Goal: Information Seeking & Learning: Check status

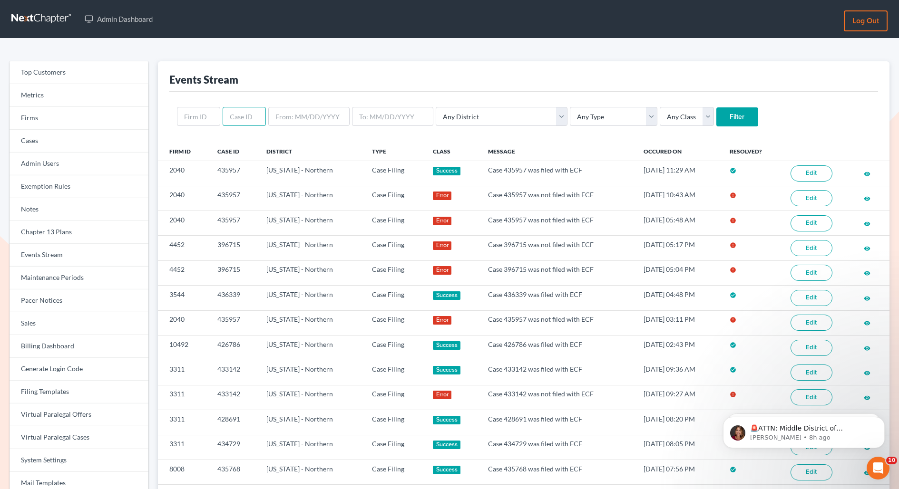
click at [240, 124] on input "text" at bounding box center [244, 116] width 43 height 19
paste input "435225"
type input "435225"
click at [716, 107] on input "Filter" at bounding box center [737, 116] width 42 height 19
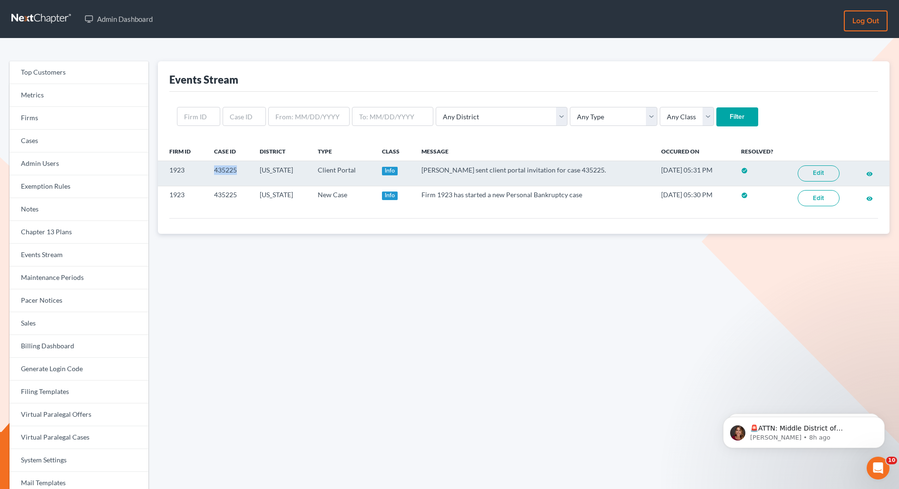
copy td "435225"
drag, startPoint x: 243, startPoint y: 169, endPoint x: 208, endPoint y: 169, distance: 35.2
click at [208, 169] on td "435225" at bounding box center [229, 173] width 46 height 25
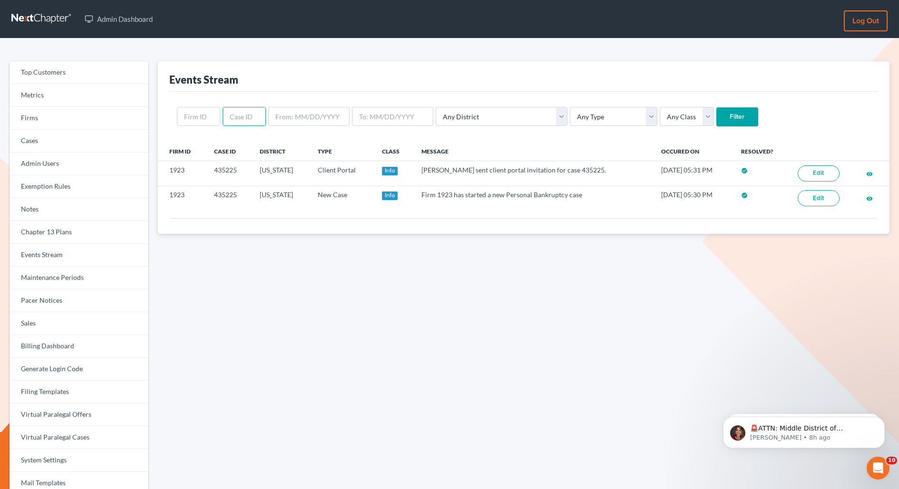
click at [243, 111] on input "text" at bounding box center [244, 116] width 43 height 19
paste input "15352"
type input "15352"
click at [716, 107] on input "Filter" at bounding box center [737, 116] width 42 height 19
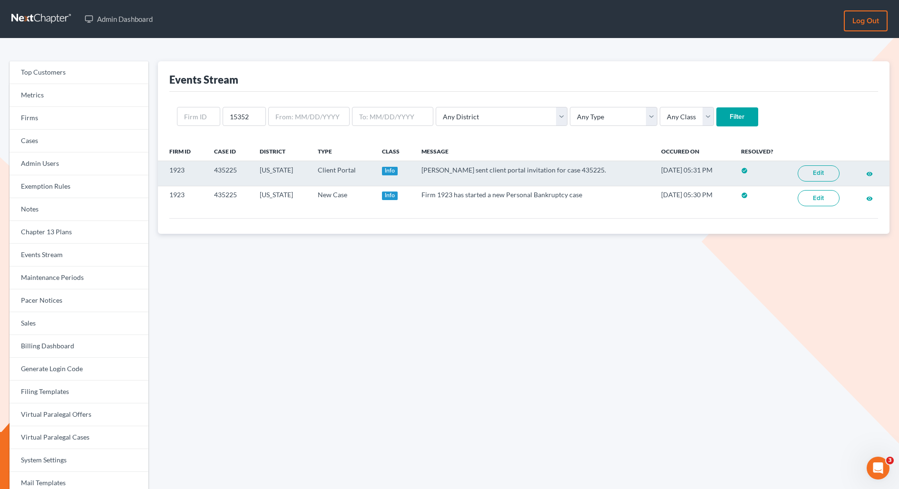
click at [812, 173] on link "Edit" at bounding box center [818, 173] width 42 height 16
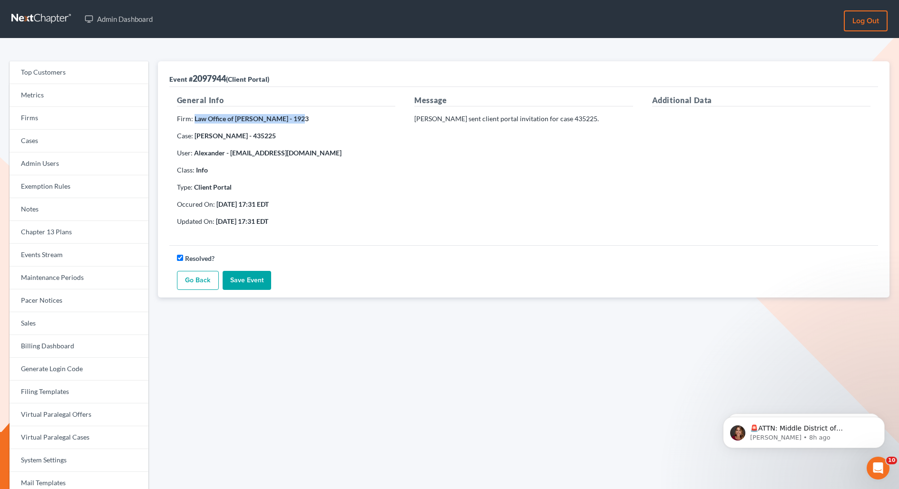
copy strong "Law Office of Alexander D. Sanche"
drag, startPoint x: 194, startPoint y: 119, endPoint x: 298, endPoint y: 121, distance: 104.1
click at [298, 121] on strong "Law Office of Alexander D. Sanchez - 1923" at bounding box center [251, 119] width 114 height 8
copy strong "Law Office of [PERSON_NAME]"
click at [59, 126] on link "Firms" at bounding box center [79, 118] width 139 height 23
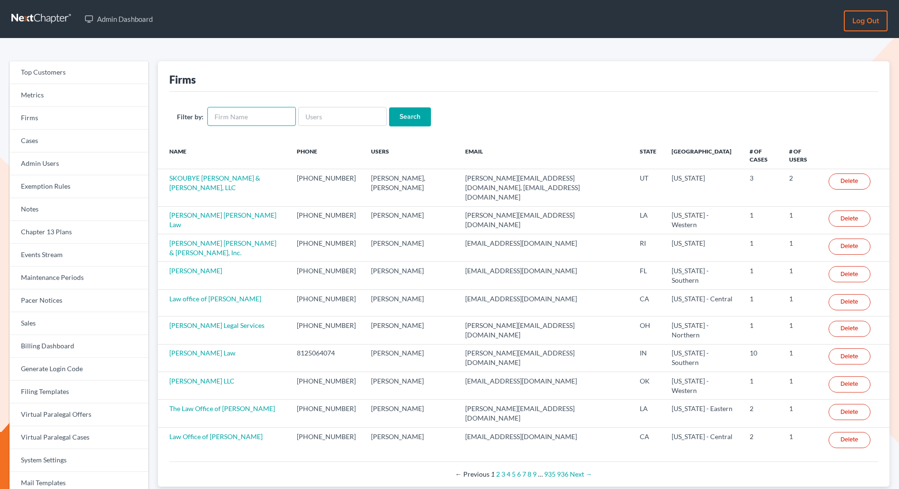
click at [231, 118] on input "text" at bounding box center [251, 116] width 88 height 19
paste input "Law Office of [PERSON_NAME]"
type input "Law Office of [PERSON_NAME]"
click at [389, 107] on input "Search" at bounding box center [410, 116] width 42 height 19
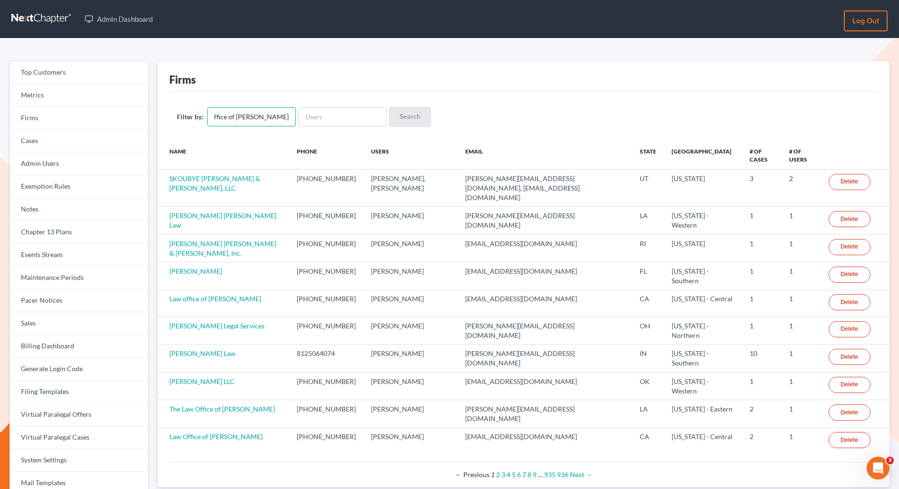
scroll to position [0, 0]
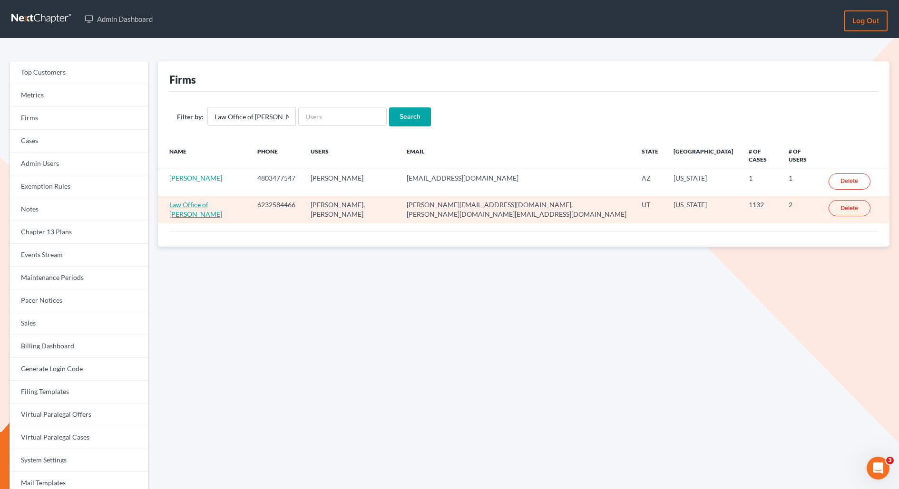
click at [222, 201] on link "Law Office of [PERSON_NAME]" at bounding box center [195, 210] width 53 height 18
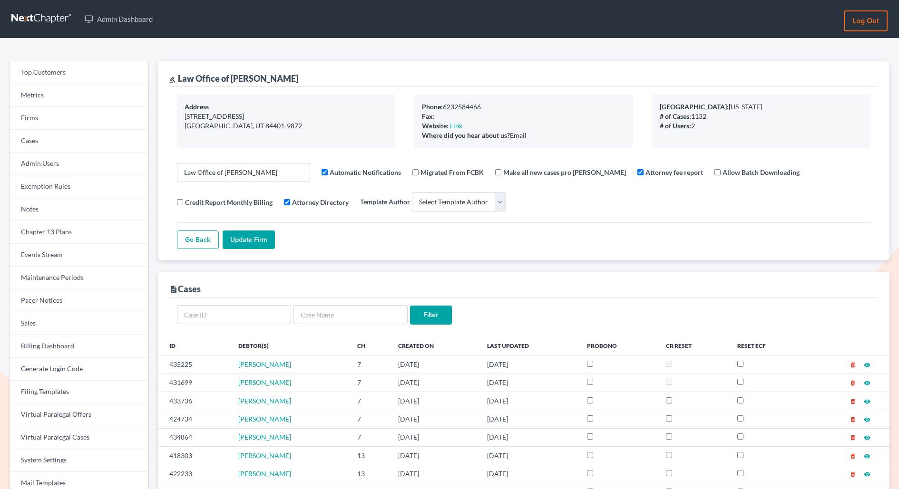
select select
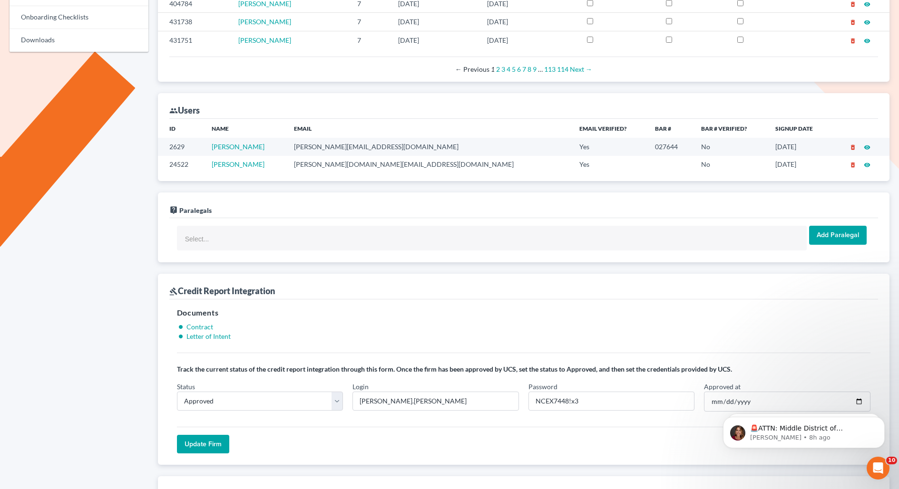
drag, startPoint x: 430, startPoint y: 144, endPoint x: 319, endPoint y: 145, distance: 111.3
click at [319, 145] on tr "2629 Alexander Sanchez alex@alexsanchezlaw.com Yes 027644 No 07/10/2017 delete_…" at bounding box center [523, 147] width 731 height 18
copy tr "alex@alexsanchezlaw.com"
drag, startPoint x: 420, startPoint y: 162, endPoint x: 336, endPoint y: 162, distance: 84.2
click at [336, 162] on td "sanchez.ads@gmail.com" at bounding box center [428, 165] width 285 height 18
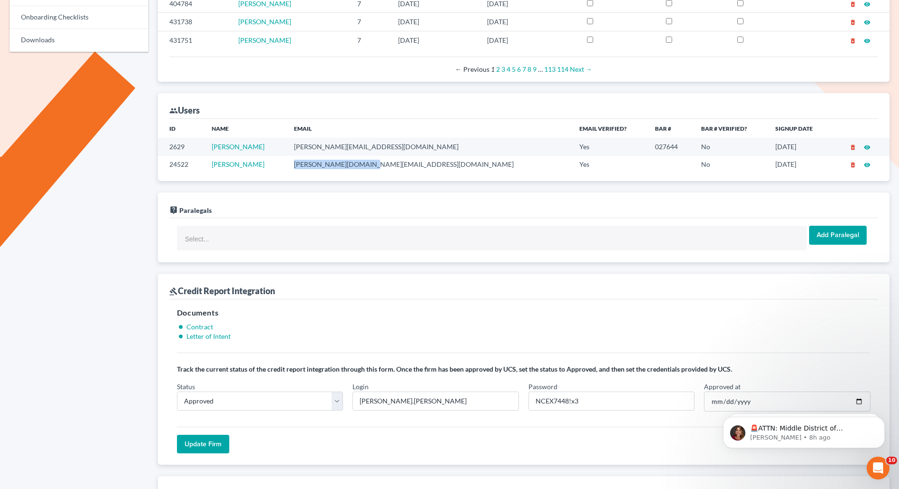
copy td "sanchez.ads@gmail.com"
drag, startPoint x: 414, startPoint y: 142, endPoint x: 339, endPoint y: 145, distance: 75.7
click at [338, 145] on td "alex@alexsanchezlaw.com" at bounding box center [428, 147] width 285 height 18
copy td "alex@alexsanchezlaw.com"
drag, startPoint x: 406, startPoint y: 162, endPoint x: 337, endPoint y: 164, distance: 69.4
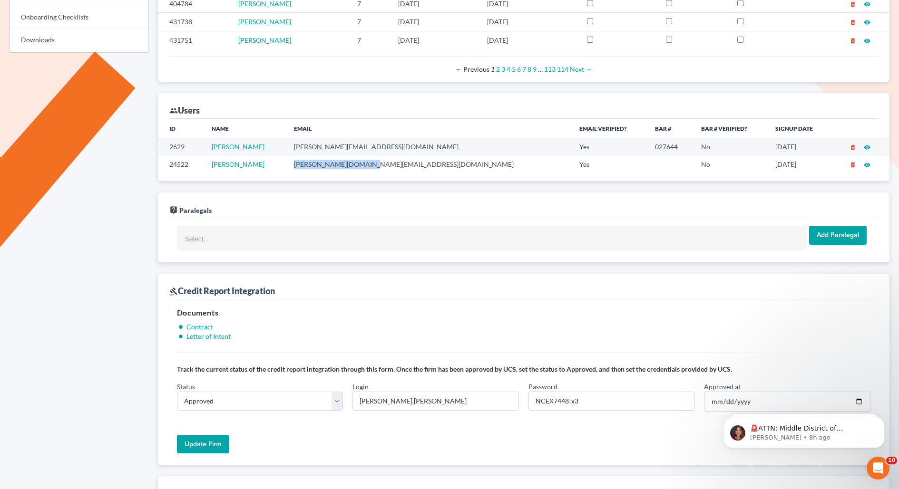
click at [337, 164] on td "sanchez.ads@gmail.com" at bounding box center [428, 165] width 285 height 18
copy td "sanchez.ads@gmail.com"
drag, startPoint x: 417, startPoint y: 140, endPoint x: 335, endPoint y: 146, distance: 82.0
click at [335, 146] on td "alex@alexsanchezlaw.com" at bounding box center [428, 147] width 285 height 18
copy td "alex@alexsanchezlaw.com"
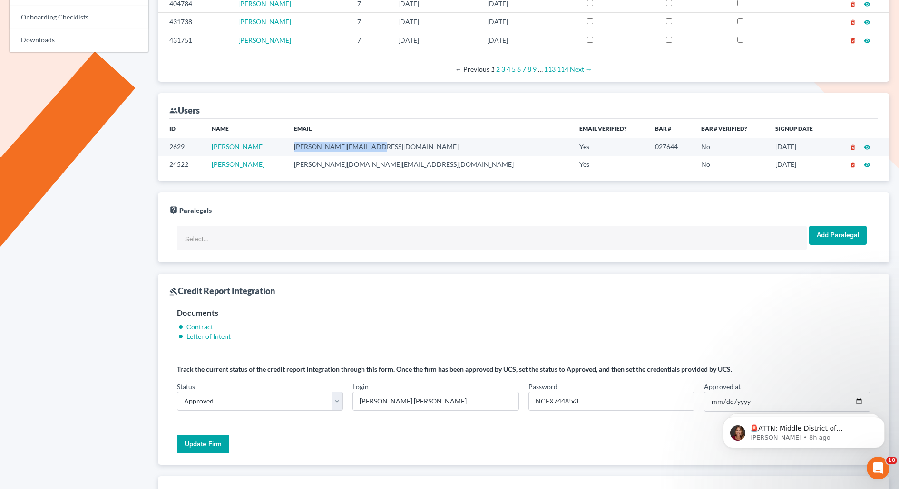
drag, startPoint x: 415, startPoint y: 157, endPoint x: 329, endPoint y: 163, distance: 85.8
click at [329, 163] on tr "24522 Alexander Sanchez sanchez.ads@gmail.com Yes No 12/16/2024 delete_forever …" at bounding box center [523, 165] width 731 height 18
copy tr "sanchez.ads@gmail.com"
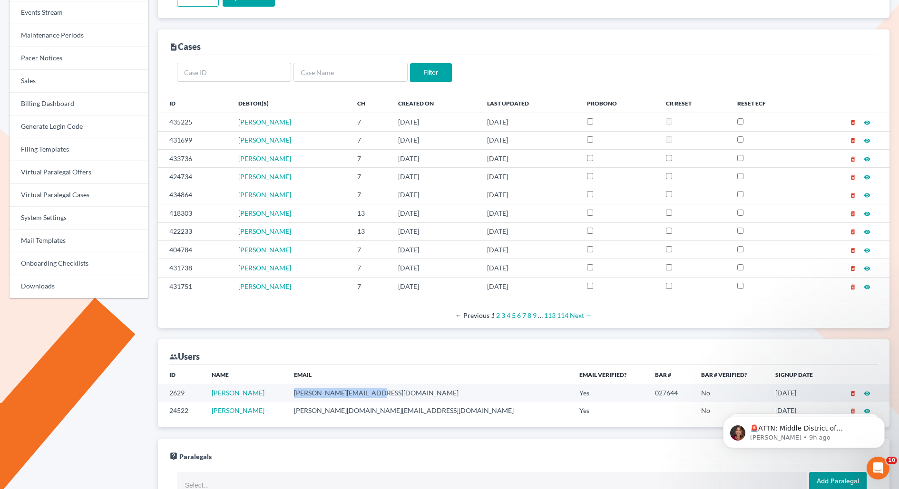
scroll to position [238, 0]
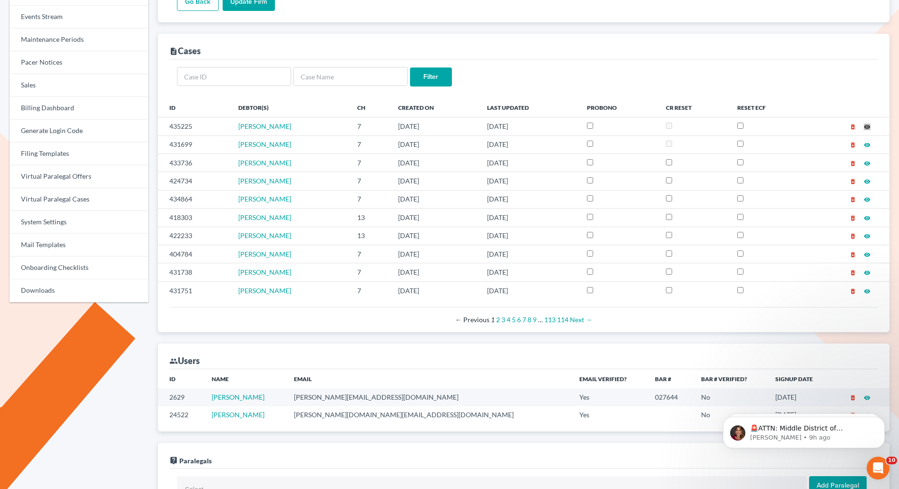
drag, startPoint x: 864, startPoint y: 123, endPoint x: 269, endPoint y: 3, distance: 606.8
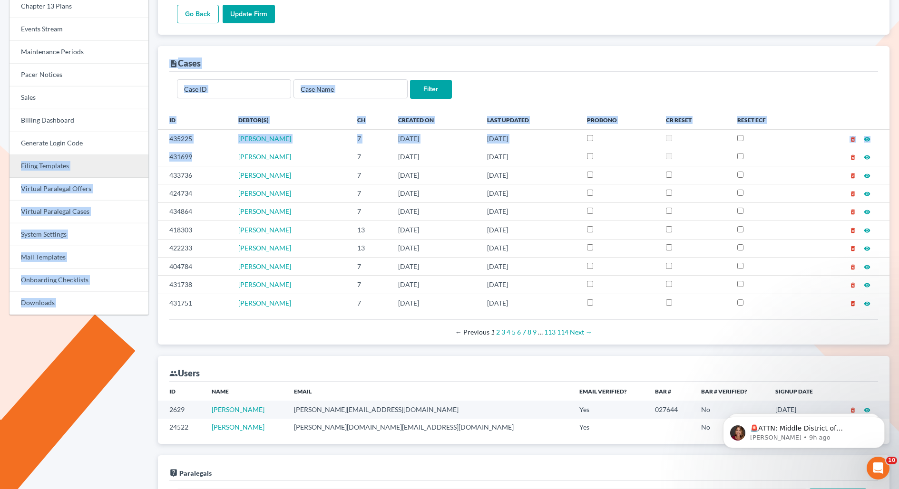
drag, startPoint x: 204, startPoint y: 156, endPoint x: 146, endPoint y: 156, distance: 58.0
copy div "Filing Templates Virtual Paralegal Offers Virtual Paralegal Cases System Settin…"
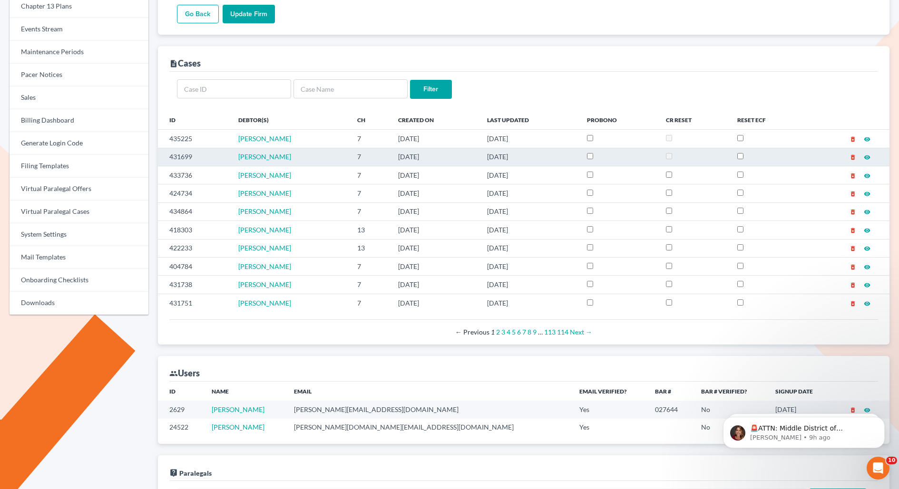
click at [200, 155] on td "431699" at bounding box center [194, 157] width 73 height 18
copy td "431699"
drag, startPoint x: 200, startPoint y: 155, endPoint x: 165, endPoint y: 155, distance: 34.7
click at [165, 155] on td "431699" at bounding box center [194, 157] width 73 height 18
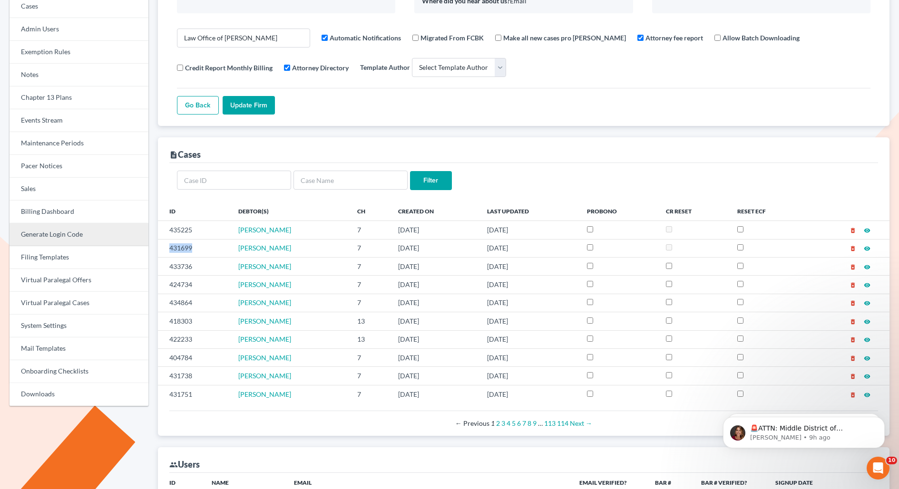
scroll to position [129, 0]
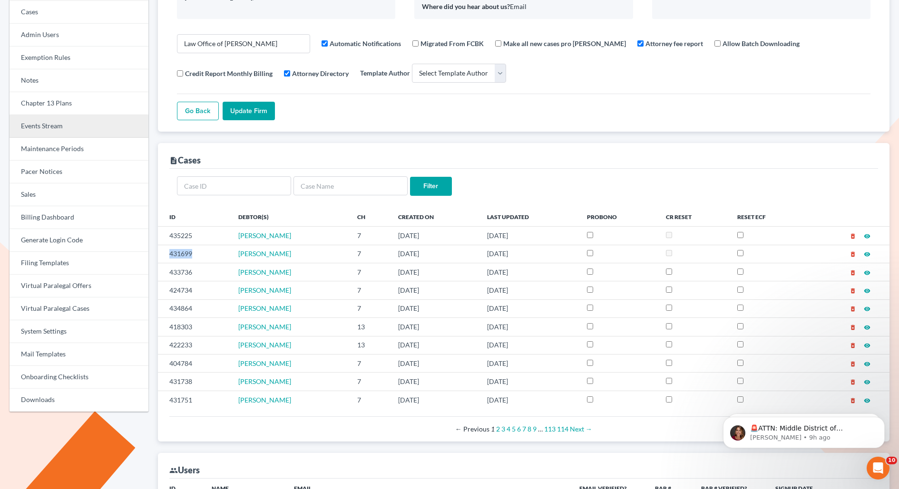
click at [35, 129] on link "Events Stream" at bounding box center [79, 126] width 139 height 23
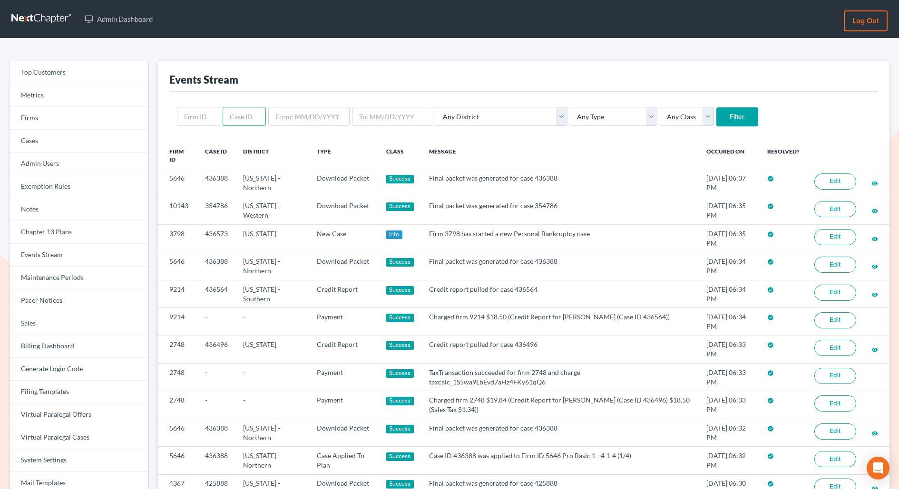
click at [240, 118] on input "text" at bounding box center [244, 116] width 43 height 19
paste input "431699"
type input "431699"
click at [716, 107] on input "Filter" at bounding box center [737, 116] width 42 height 19
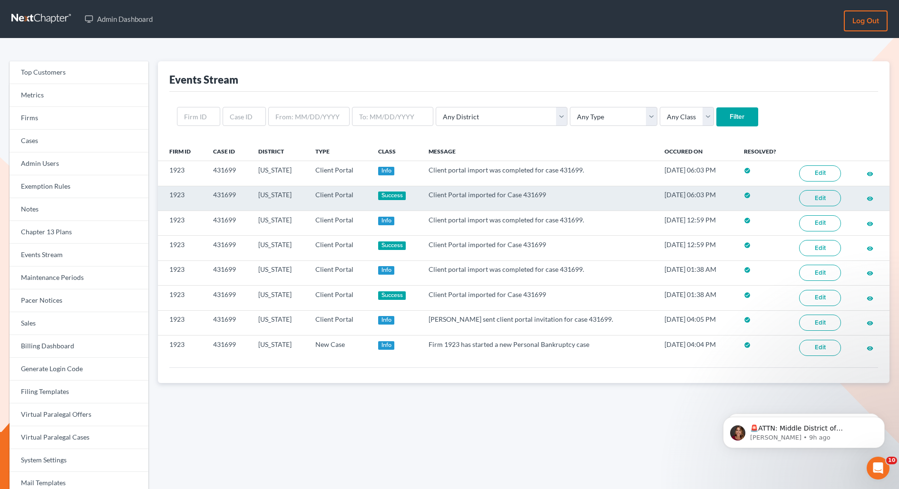
click at [819, 195] on link "Edit" at bounding box center [820, 198] width 42 height 16
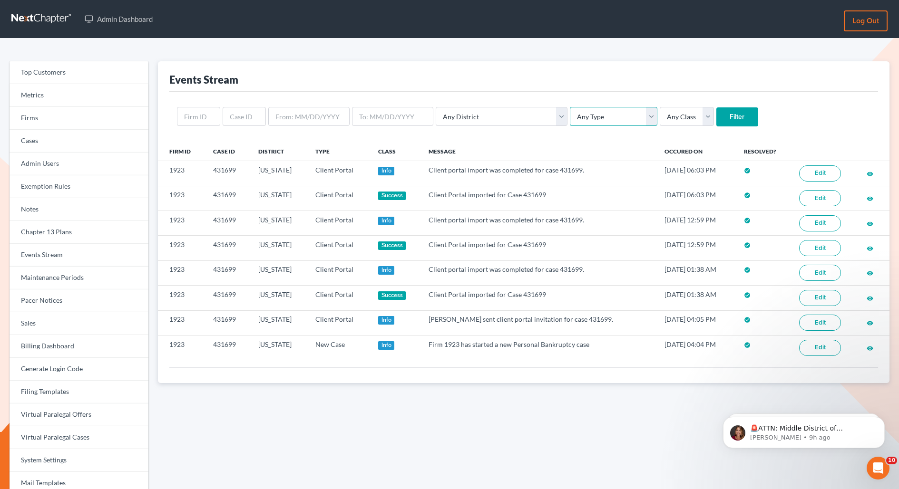
click at [570, 110] on select "Any Type Case Applied To Plan Case Archive Case Duplicate Case Filing Chapter 1…" at bounding box center [613, 116] width 87 height 19
select select "client_portal"
click at [570, 107] on select "Any Type Case Applied To Plan Case Archive Case Duplicate Case Filing Chapter 1…" at bounding box center [613, 116] width 87 height 19
click at [716, 115] on input "Filter" at bounding box center [737, 116] width 42 height 19
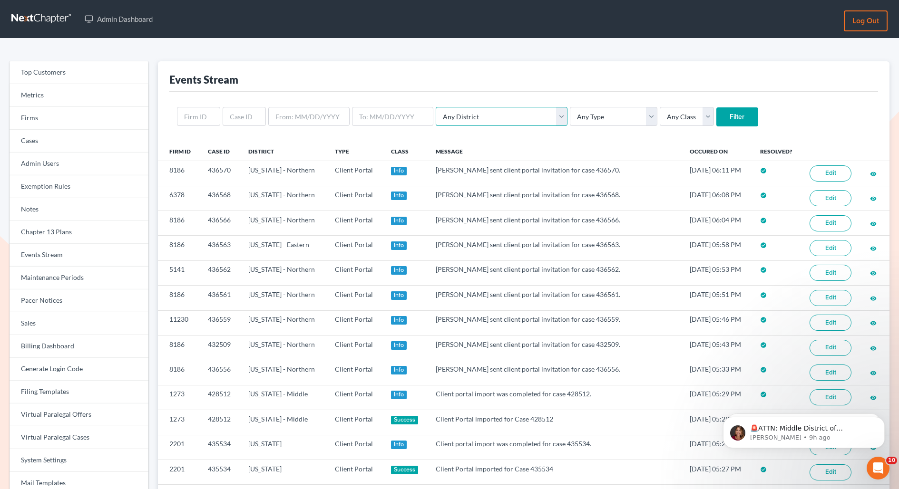
click at [475, 114] on select "Any District [US_STATE] - [GEOGRAPHIC_DATA] [US_STATE] - [GEOGRAPHIC_DATA] [US_…" at bounding box center [502, 116] width 132 height 19
click at [570, 111] on select "Any Type Case Applied To Plan Case Archive Case Duplicate Case Filing Chapter 1…" at bounding box center [613, 116] width 87 height 19
select select "client_portal"
click at [570, 107] on select "Any Type Case Applied To Plan Case Archive Case Duplicate Case Filing Chapter 1…" at bounding box center [613, 116] width 87 height 19
click at [659, 117] on select "Any Class Success Error Info" at bounding box center [686, 116] width 54 height 19
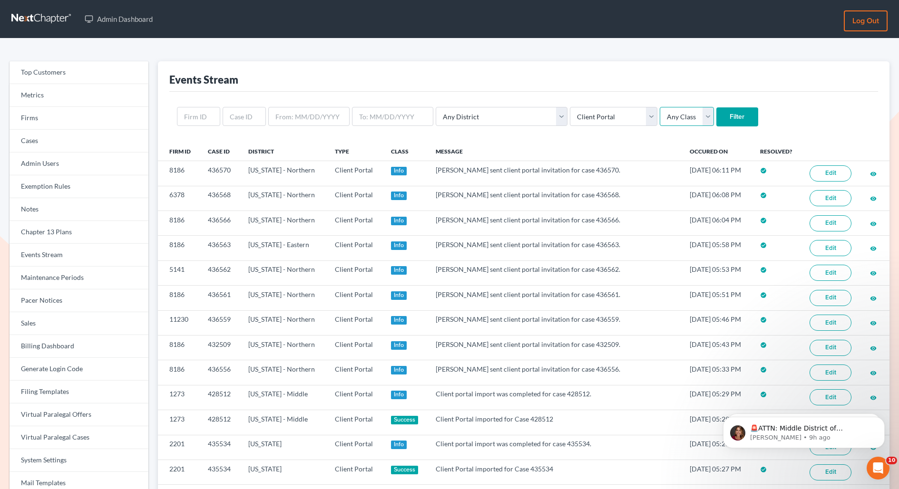
select select "success"
click at [659, 107] on select "Any Class Success Error Info" at bounding box center [686, 116] width 54 height 19
click at [716, 121] on input "Filter" at bounding box center [737, 116] width 42 height 19
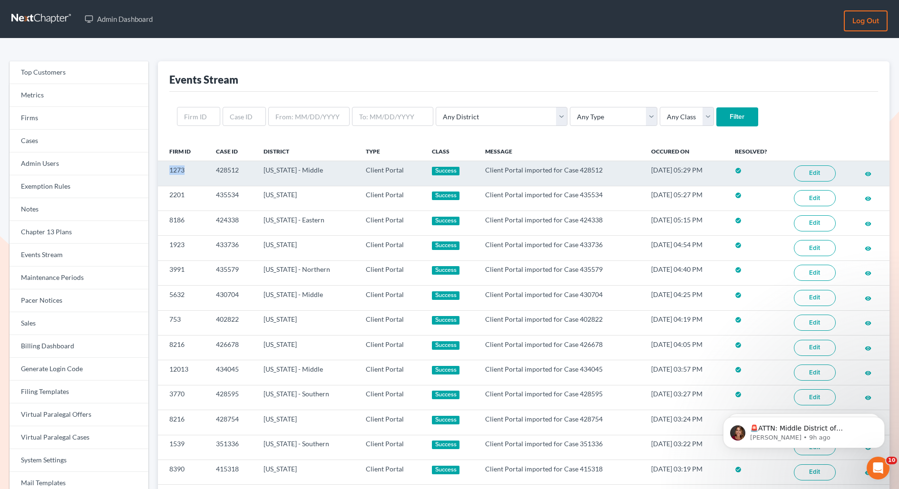
drag, startPoint x: 187, startPoint y: 171, endPoint x: 163, endPoint y: 170, distance: 23.8
click at [163, 170] on td "1273" at bounding box center [183, 173] width 50 height 25
copy td "1273"
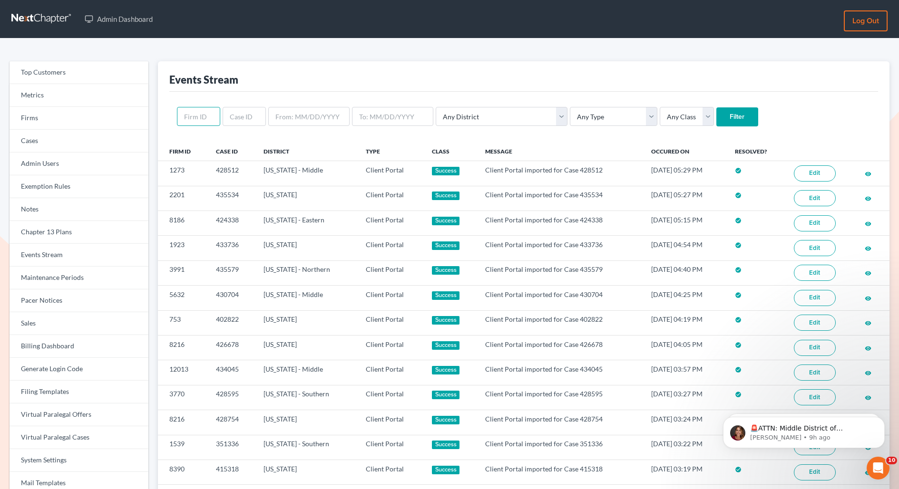
click at [203, 115] on input "text" at bounding box center [198, 116] width 43 height 19
paste input "1273"
type input "1273"
click at [716, 107] on input "Filter" at bounding box center [737, 116] width 42 height 19
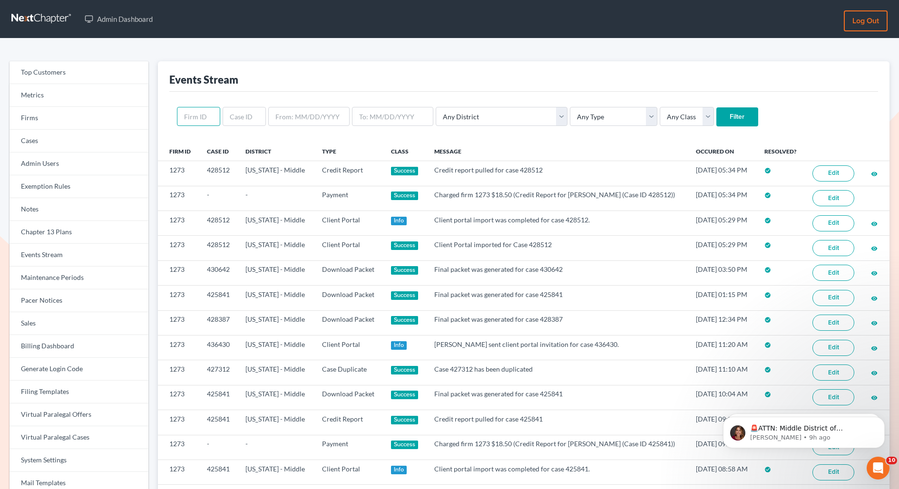
click at [190, 113] on input "text" at bounding box center [198, 116] width 43 height 19
paste input "1273"
type input "1273"
click at [570, 112] on select "Any Type Case Applied To Plan Case Archive Case Duplicate Case Filing Chapter 1…" at bounding box center [613, 116] width 87 height 19
select select "client_portal"
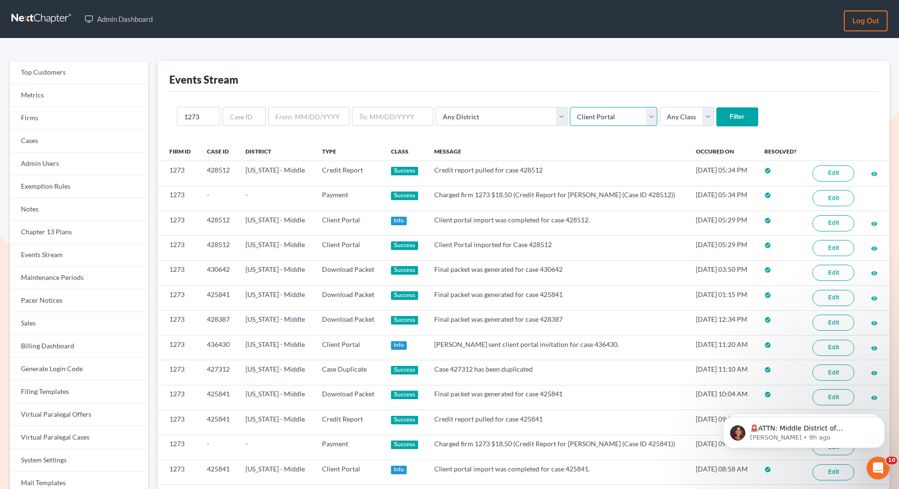
click at [570, 107] on select "Any Type Case Applied To Plan Case Archive Case Duplicate Case Filing Chapter 1…" at bounding box center [613, 116] width 87 height 19
click at [659, 114] on select "Any Class Success Error Info" at bounding box center [686, 116] width 54 height 19
select select "success"
click at [659, 107] on select "Any Class Success Error Info" at bounding box center [686, 116] width 54 height 19
click at [716, 113] on input "Filter" at bounding box center [737, 116] width 42 height 19
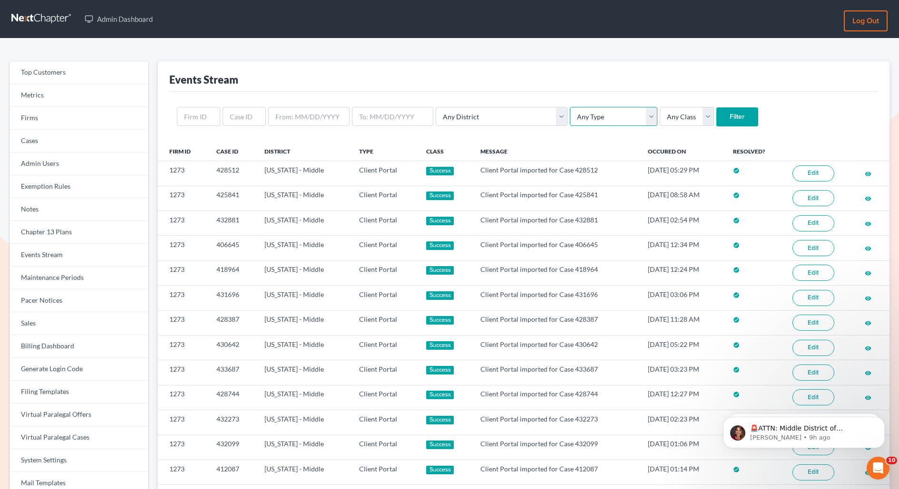
click at [570, 115] on select "Any Type Case Applied To Plan Case Archive Case Duplicate Case Filing Chapter 1…" at bounding box center [613, 116] width 87 height 19
select select "client_portal"
click at [570, 107] on select "Any Type Case Applied To Plan Case Archive Case Duplicate Case Filing Chapter 1…" at bounding box center [613, 116] width 87 height 19
click at [716, 118] on input "Filter" at bounding box center [737, 116] width 42 height 19
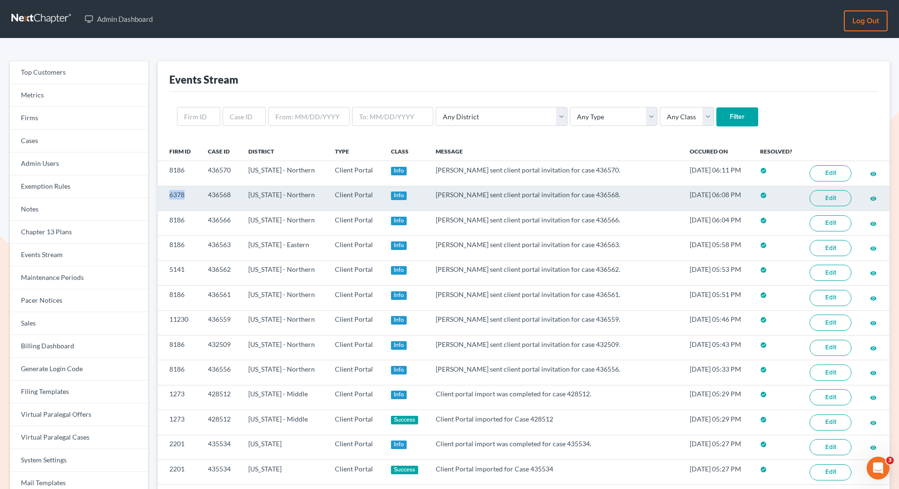
drag, startPoint x: 195, startPoint y: 192, endPoint x: 163, endPoint y: 194, distance: 32.4
click at [163, 194] on td "6378" at bounding box center [179, 198] width 43 height 25
copy td "6378"
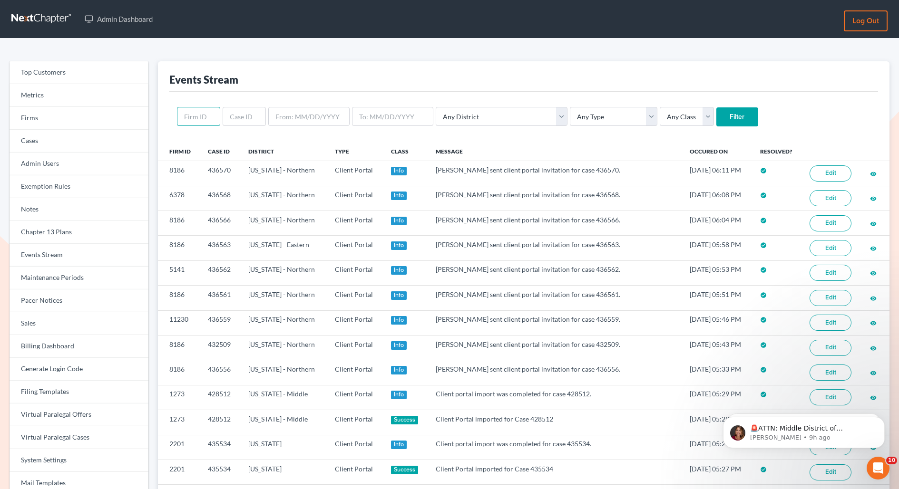
click at [197, 117] on input "text" at bounding box center [198, 116] width 43 height 19
paste input "6378"
type input "6378"
click at [570, 109] on select "Any Type Case Applied To Plan Case Archive Case Duplicate Case Filing Chapter 1…" at bounding box center [613, 116] width 87 height 19
select select "client_portal"
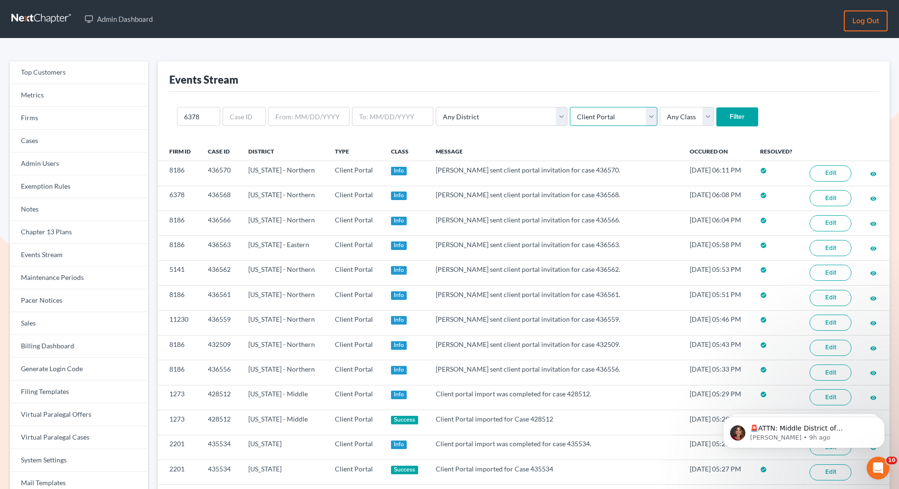
click at [570, 107] on select "Any Type Case Applied To Plan Case Archive Case Duplicate Case Filing Chapter 1…" at bounding box center [613, 116] width 87 height 19
click at [659, 119] on select "Any Class Success Error Info" at bounding box center [686, 116] width 54 height 19
select select "success"
click at [659, 107] on select "Any Class Success Error Info" at bounding box center [686, 116] width 54 height 19
click at [716, 110] on input "Filter" at bounding box center [737, 116] width 42 height 19
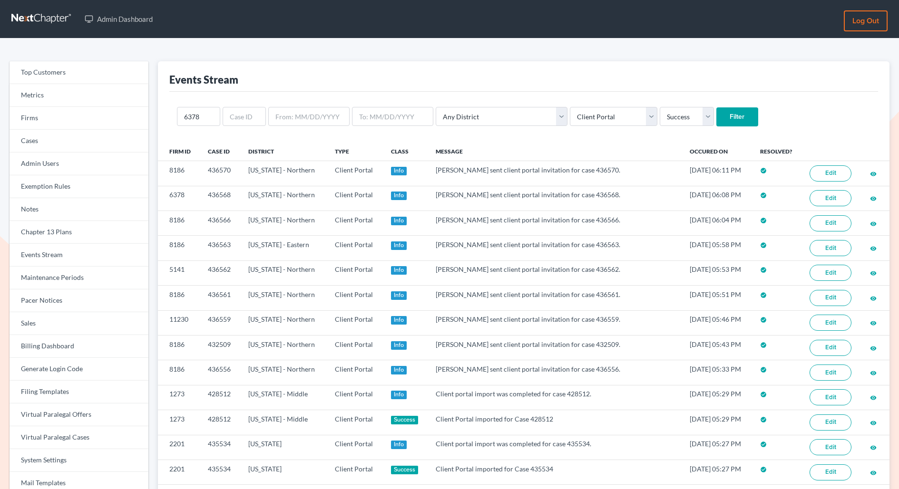
select select "client_portal"
select select "success"
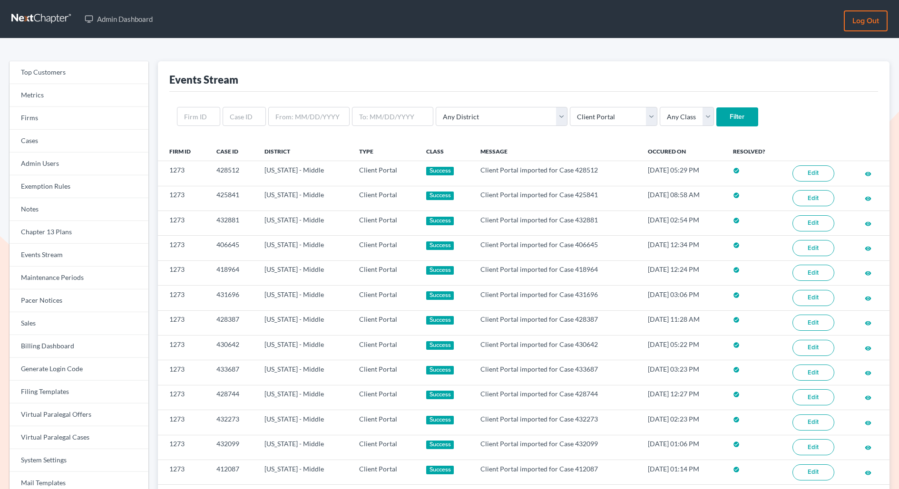
select select "client_portal"
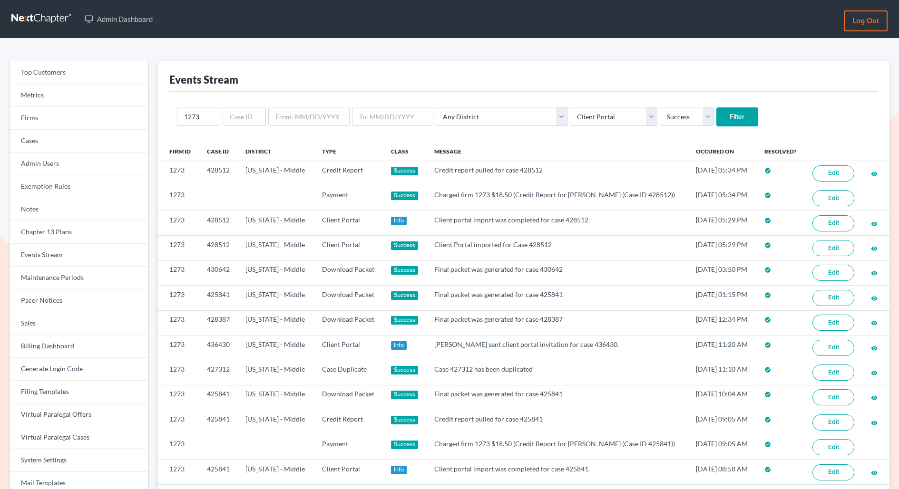
select select "client_portal"
select select "success"
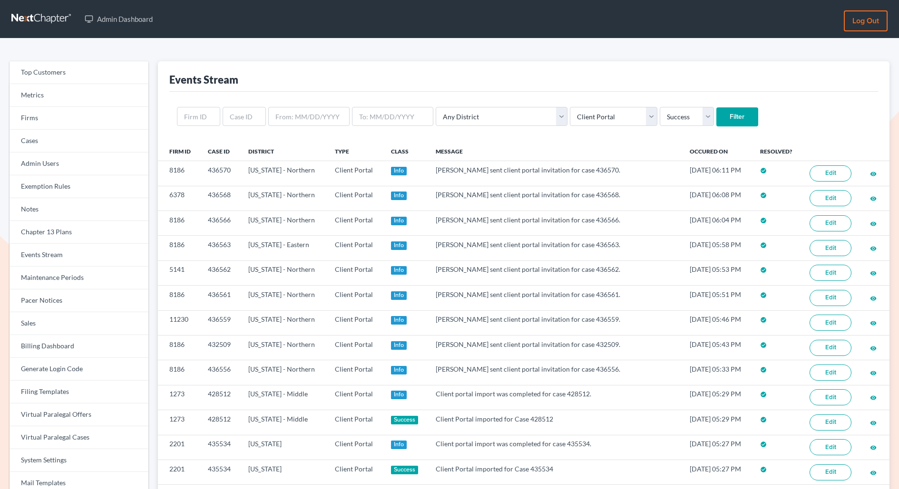
select select "client_portal"
select select "success"
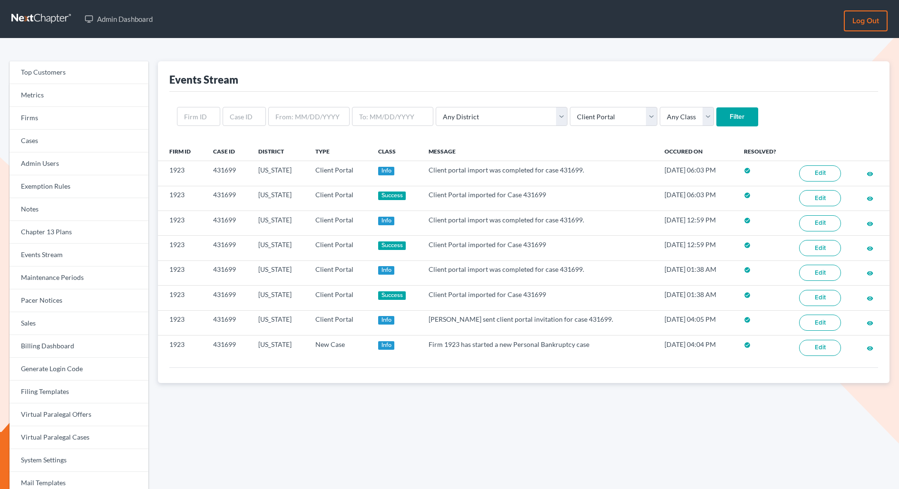
select select "client_portal"
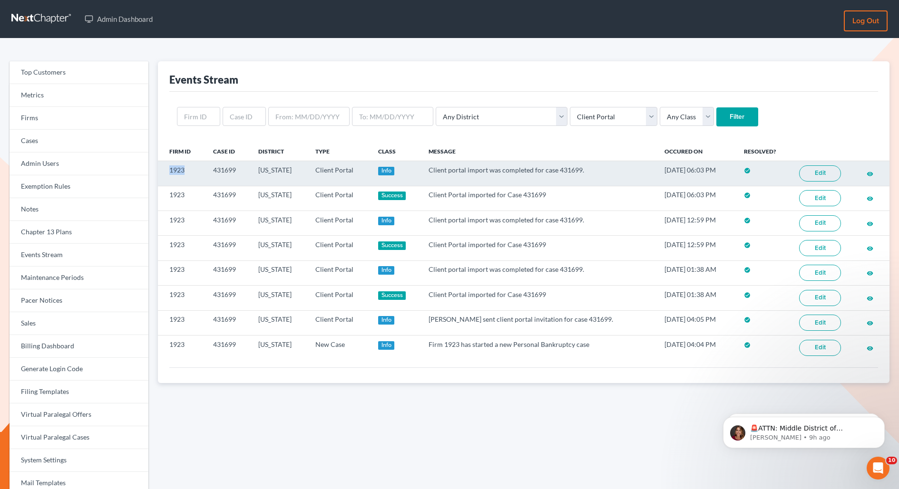
drag, startPoint x: 185, startPoint y: 171, endPoint x: 166, endPoint y: 171, distance: 19.0
click at [165, 171] on td "1923" at bounding box center [182, 173] width 48 height 25
copy td "1923"
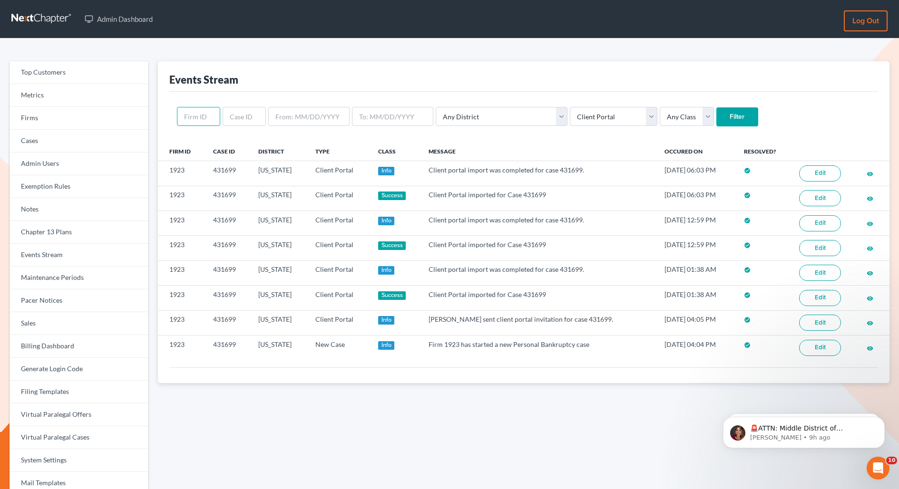
click at [207, 112] on input "text" at bounding box center [198, 116] width 43 height 19
paste input "1923"
type input "1923"
click at [659, 120] on select "Any Class Success Error Info" at bounding box center [686, 116] width 54 height 19
select select "success"
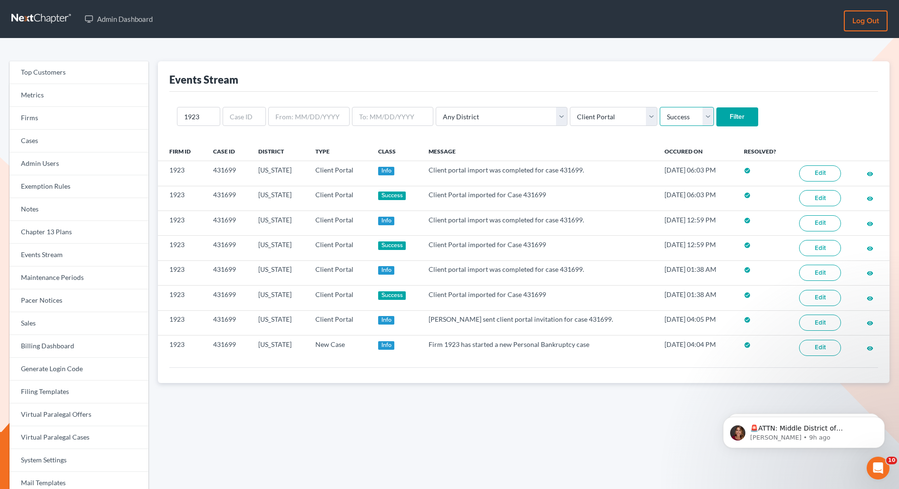
click at [659, 107] on select "Any Class Success Error Info" at bounding box center [686, 116] width 54 height 19
click at [716, 113] on input "Filter" at bounding box center [737, 116] width 42 height 19
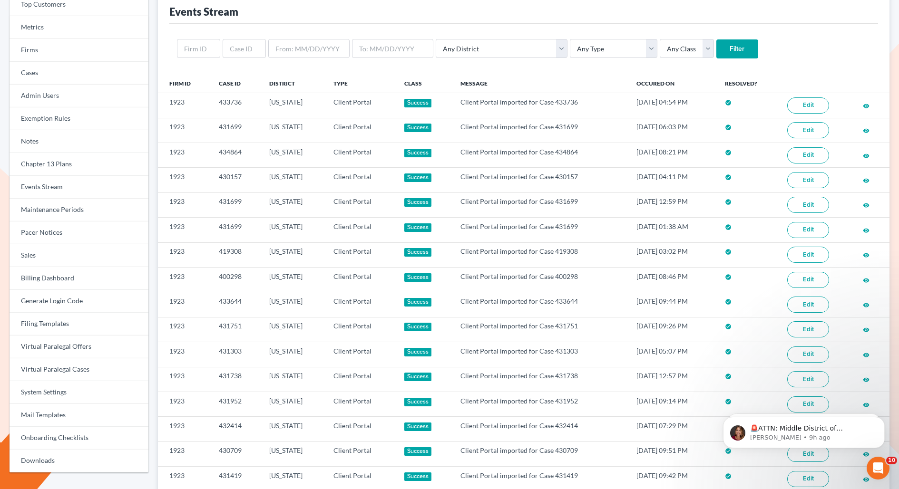
scroll to position [54, 0]
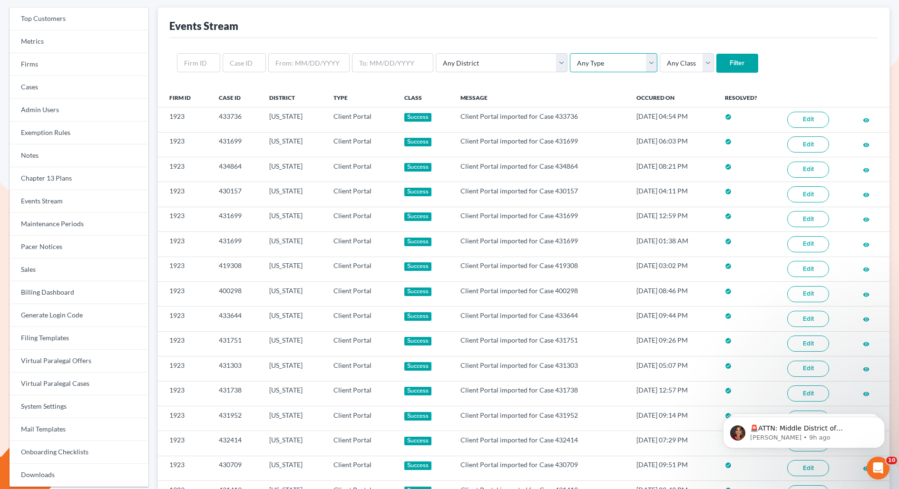
click at [570, 65] on select "Any Type Case Applied To Plan Case Archive Case Duplicate Case Filing Chapter 1…" at bounding box center [613, 62] width 87 height 19
select select "client_portal"
click at [570, 53] on select "Any Type Case Applied To Plan Case Archive Case Duplicate Case Filing Chapter 1…" at bounding box center [613, 62] width 87 height 19
click at [659, 65] on select "Any Class Success Error Info" at bounding box center [686, 62] width 54 height 19
select select "success"
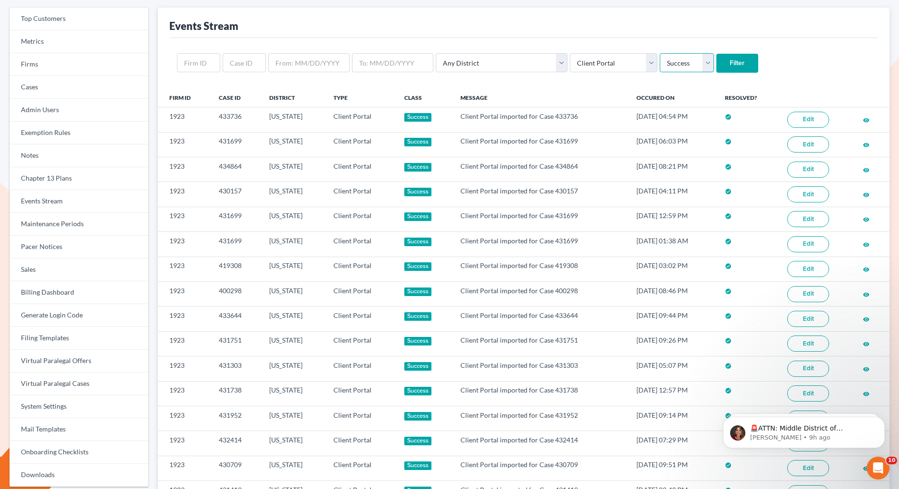
click at [659, 53] on select "Any Class Success Error Info" at bounding box center [686, 62] width 54 height 19
click at [716, 65] on input "Filter" at bounding box center [737, 63] width 42 height 19
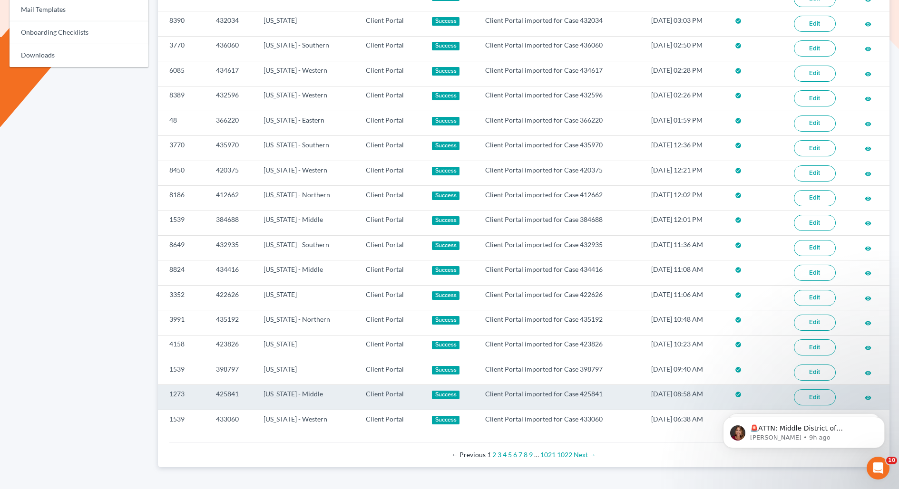
scroll to position [475, 0]
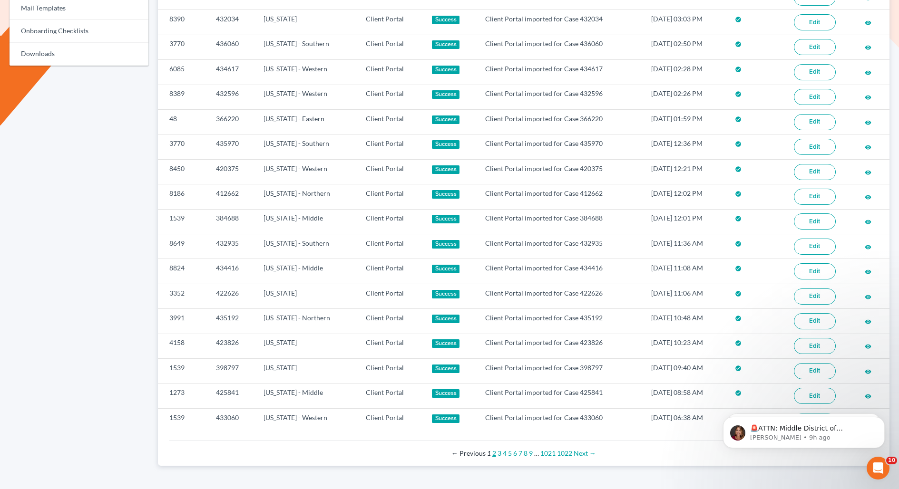
click at [492, 449] on link "2" at bounding box center [494, 453] width 4 height 8
